Goal: Navigation & Orientation: Find specific page/section

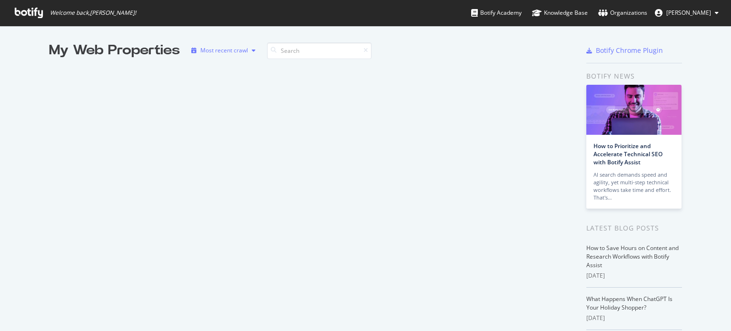
scroll to position [324, 716]
click at [282, 52] on input at bounding box center [319, 50] width 105 height 17
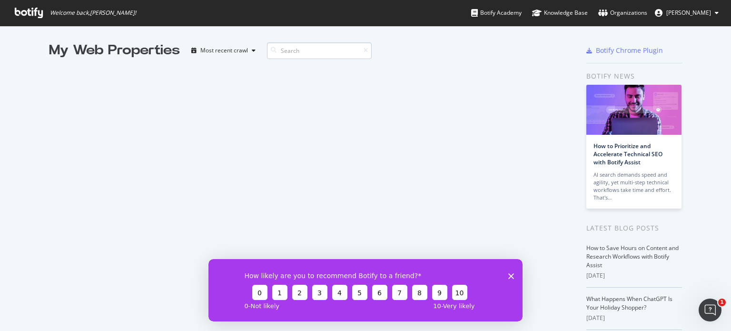
scroll to position [0, 0]
click at [676, 11] on span "[PERSON_NAME]" at bounding box center [688, 13] width 45 height 8
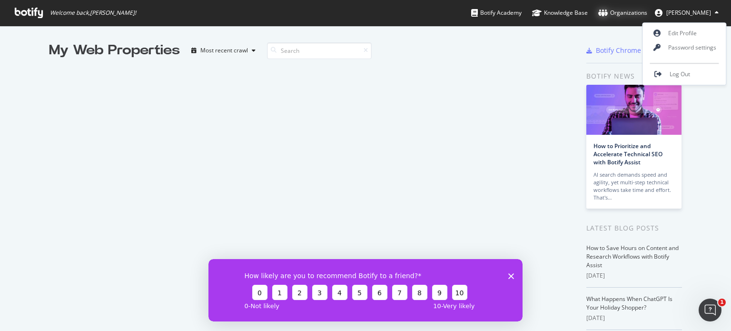
click at [636, 12] on div "Organizations" at bounding box center [622, 13] width 49 height 10
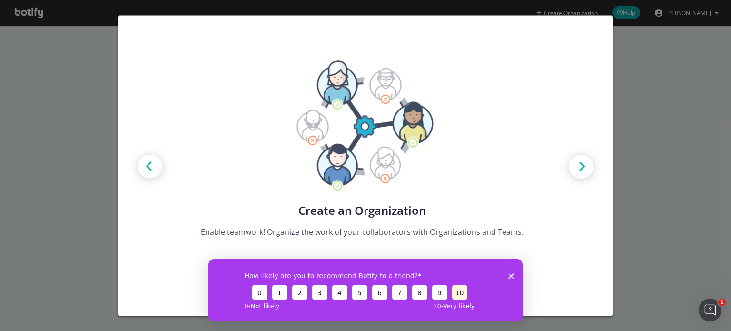
click at [462, 291] on button "10" at bounding box center [459, 291] width 15 height 15
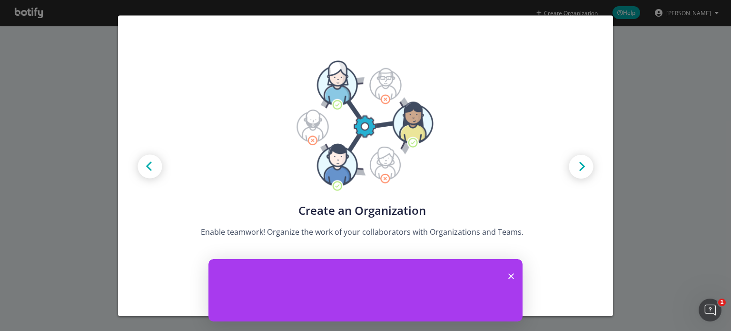
click at [504, 273] on div "How likely are you to recommend Botify to a friend? 0 1 2 3 4 5 6 7 8 9 10 0 - …" at bounding box center [365, 289] width 314 height 62
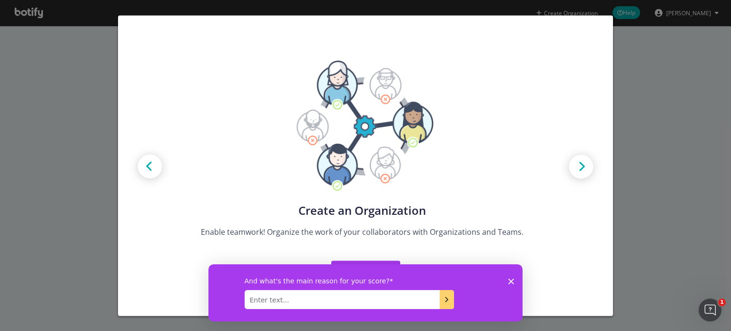
click at [505, 273] on div "And what's the main reason for your score?" at bounding box center [365, 292] width 314 height 57
click at [508, 279] on icon "Close survey" at bounding box center [511, 281] width 6 height 6
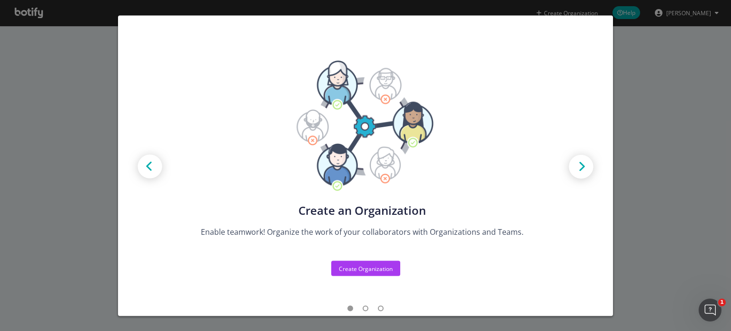
click at [633, 46] on div "Create new Projects for your Teams Create the exact model that matches your Org…" at bounding box center [365, 165] width 731 height 331
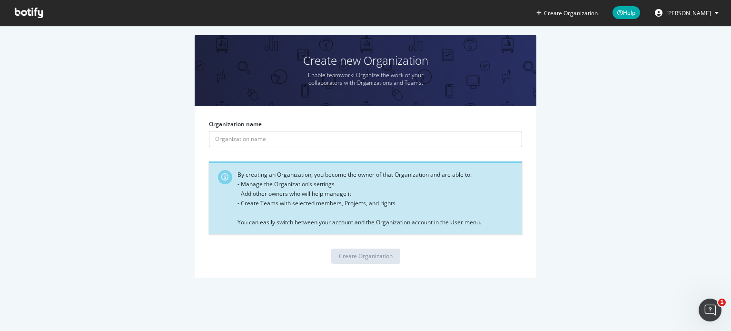
click at [35, 9] on icon at bounding box center [29, 13] width 28 height 10
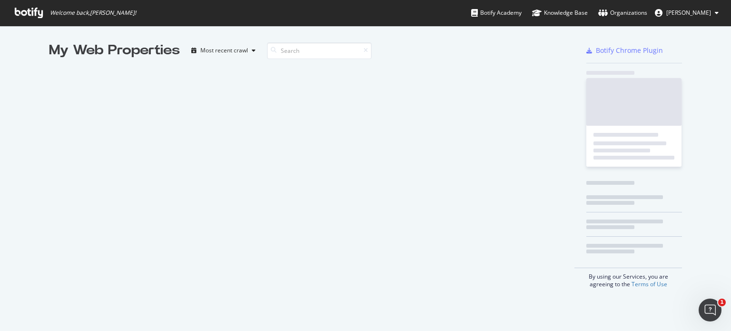
scroll to position [324, 716]
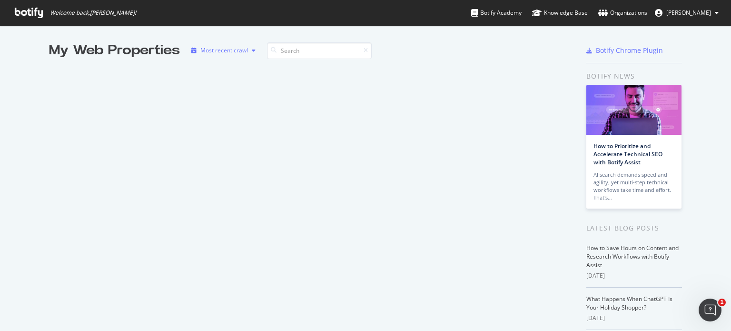
drag, startPoint x: 158, startPoint y: 56, endPoint x: 221, endPoint y: 53, distance: 62.9
click at [160, 56] on div "My Web Properties" at bounding box center [114, 50] width 131 height 19
click at [301, 52] on input at bounding box center [319, 50] width 105 height 17
click at [243, 52] on div "Most recent crawl" at bounding box center [224, 51] width 48 height 6
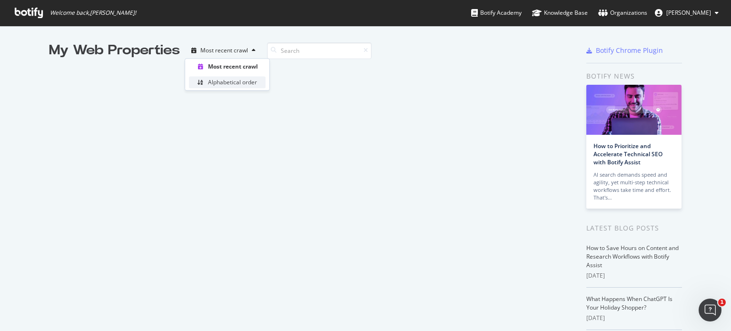
click at [242, 81] on div "Alphabetical order" at bounding box center [232, 83] width 49 height 8
click at [285, 50] on input at bounding box center [322, 50] width 105 height 17
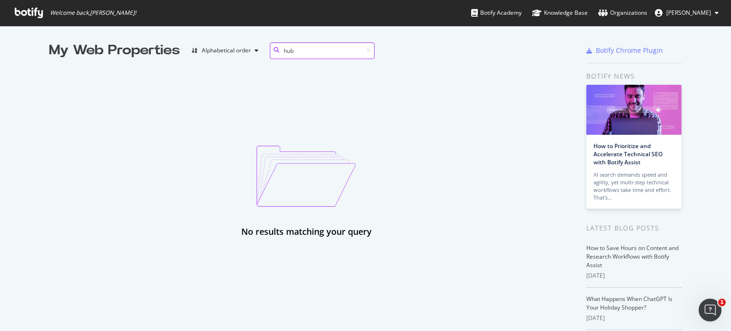
type input "hub"
click at [678, 11] on span "[PERSON_NAME]" at bounding box center [688, 13] width 45 height 8
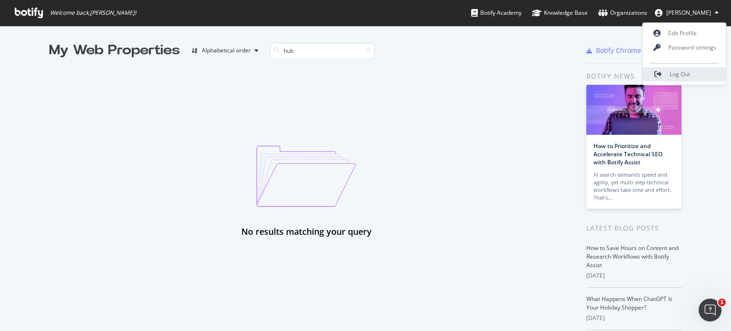
click at [678, 73] on span "Log Out" at bounding box center [679, 74] width 20 height 8
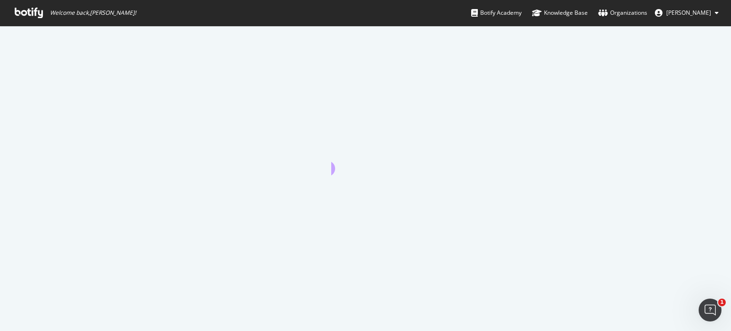
click at [89, 16] on span "Welcome back, Rachel Hildebrand !" at bounding box center [93, 13] width 86 height 8
click at [694, 17] on span "[PERSON_NAME]" at bounding box center [688, 13] width 45 height 8
click at [498, 12] on div "Botify Academy" at bounding box center [496, 13] width 50 height 10
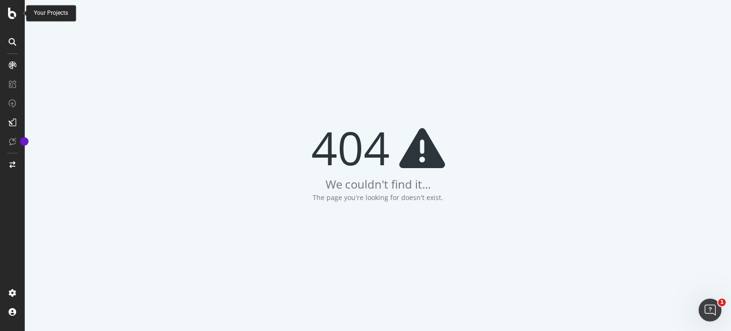
click at [10, 7] on div at bounding box center [12, 165] width 25 height 331
click at [12, 15] on icon at bounding box center [12, 13] width 9 height 11
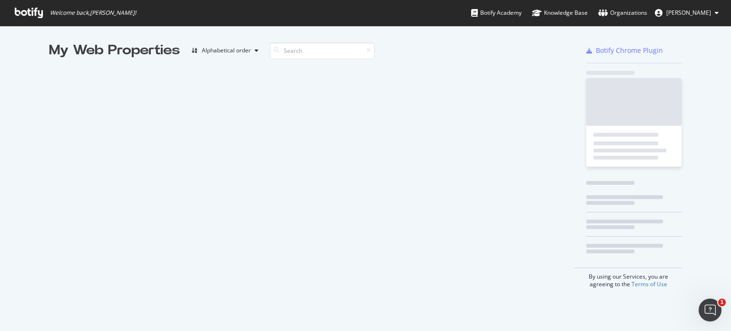
scroll to position [8, 8]
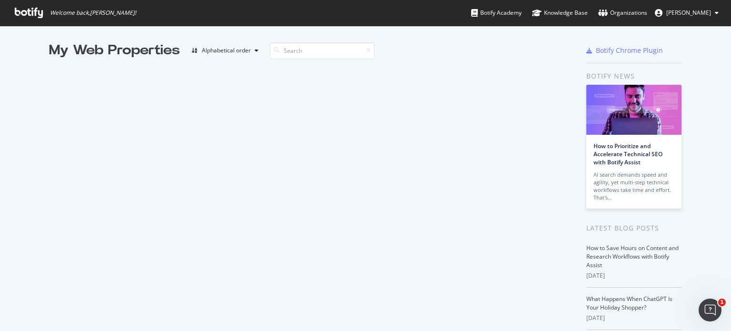
click at [696, 5] on button "[PERSON_NAME]" at bounding box center [686, 12] width 79 height 15
click at [612, 10] on div "Organizations" at bounding box center [622, 13] width 49 height 10
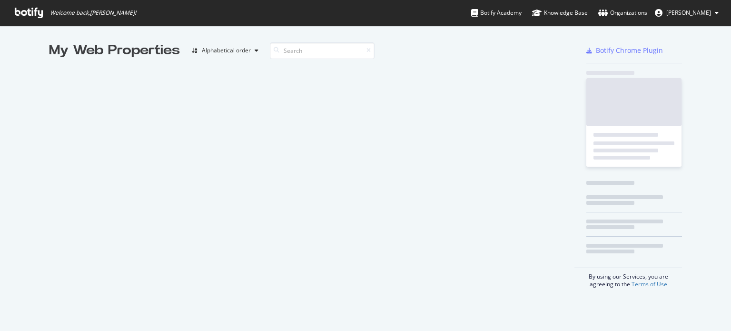
scroll to position [324, 716]
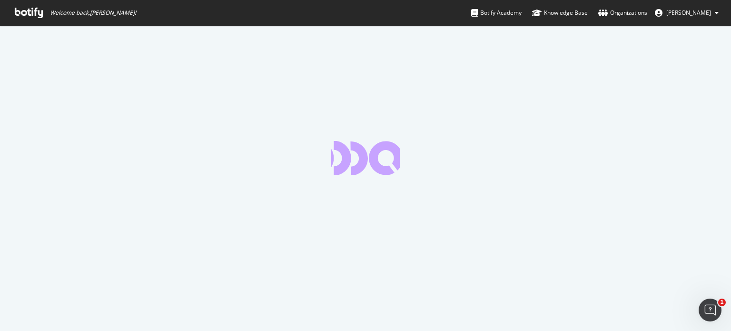
click at [518, 125] on div at bounding box center [365, 178] width 731 height 305
click at [684, 13] on span "[PERSON_NAME]" at bounding box center [688, 13] width 45 height 8
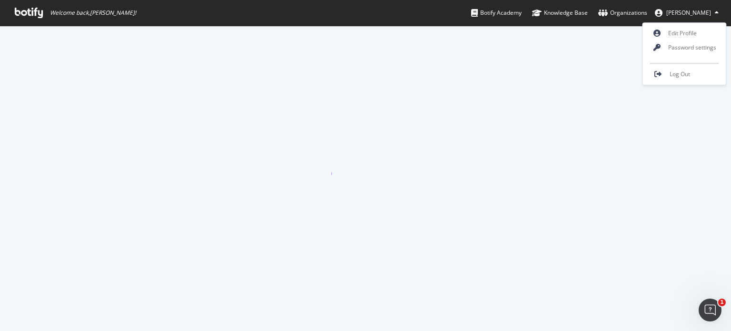
click at [378, 164] on div at bounding box center [365, 178] width 731 height 305
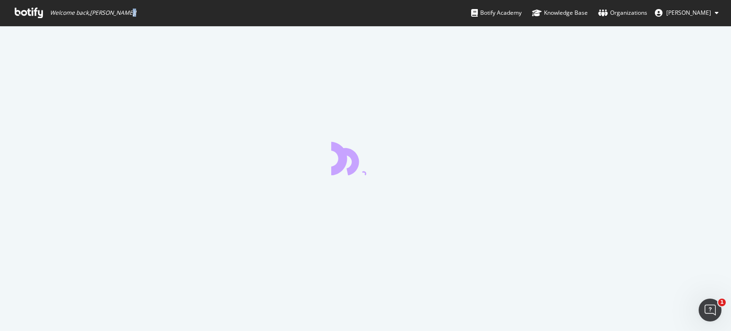
drag, startPoint x: 124, startPoint y: 13, endPoint x: 198, endPoint y: 18, distance: 74.3
click at [198, 18] on div "Welcome back, Rachel Hildebrand ! Botify Academy Knowledge Base Organizations R…" at bounding box center [365, 13] width 731 height 26
click at [636, 15] on div "Organizations" at bounding box center [622, 13] width 49 height 10
click at [382, 159] on div at bounding box center [365, 178] width 731 height 305
click at [686, 17] on span "[PERSON_NAME]" at bounding box center [688, 13] width 45 height 8
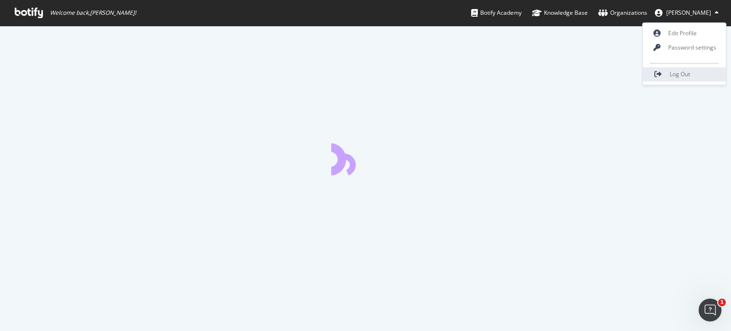
click at [676, 74] on span "Log Out" at bounding box center [679, 74] width 20 height 8
